Goal: Complete application form: Complete application form

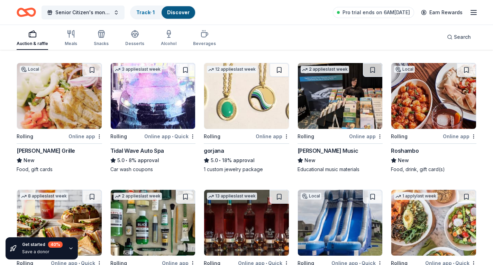
scroll to position [592, 0]
click at [270, 137] on div "Online app" at bounding box center [273, 136] width 34 height 9
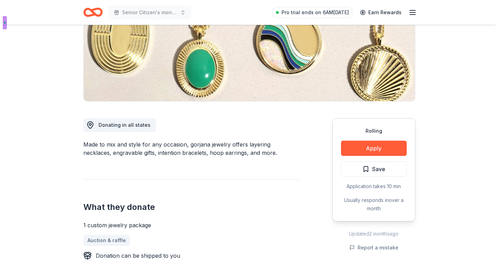
scroll to position [110, 0]
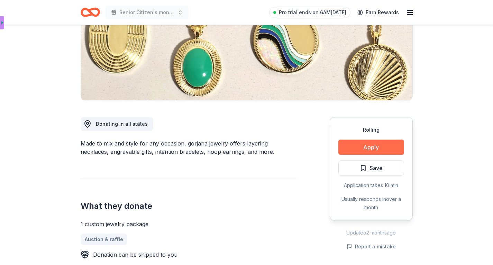
click at [366, 148] on button "Apply" at bounding box center [371, 146] width 66 height 15
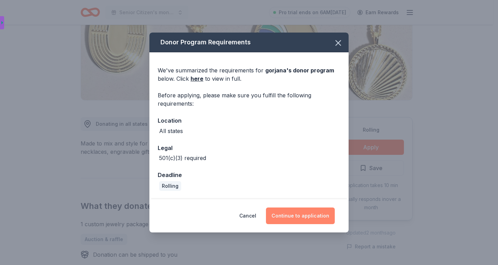
click at [302, 215] on button "Continue to application" at bounding box center [300, 215] width 69 height 17
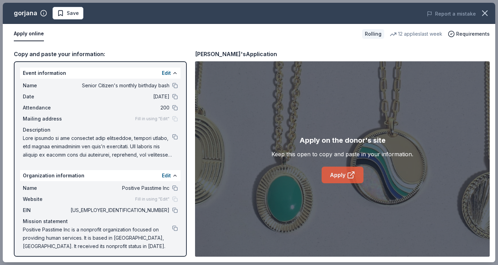
click at [339, 174] on link "Apply" at bounding box center [343, 174] width 42 height 17
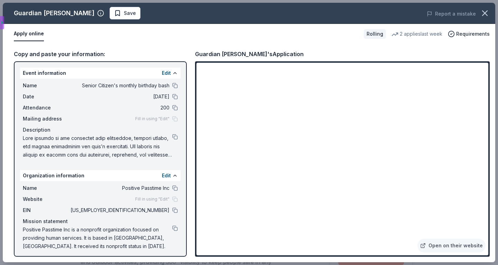
scroll to position [136, 0]
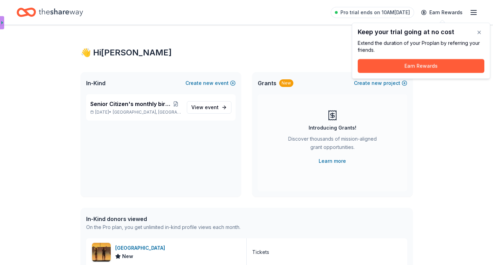
scroll to position [225, 0]
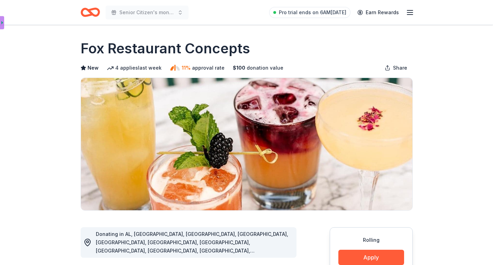
scroll to position [249, 0]
